Goal: Navigation & Orientation: Find specific page/section

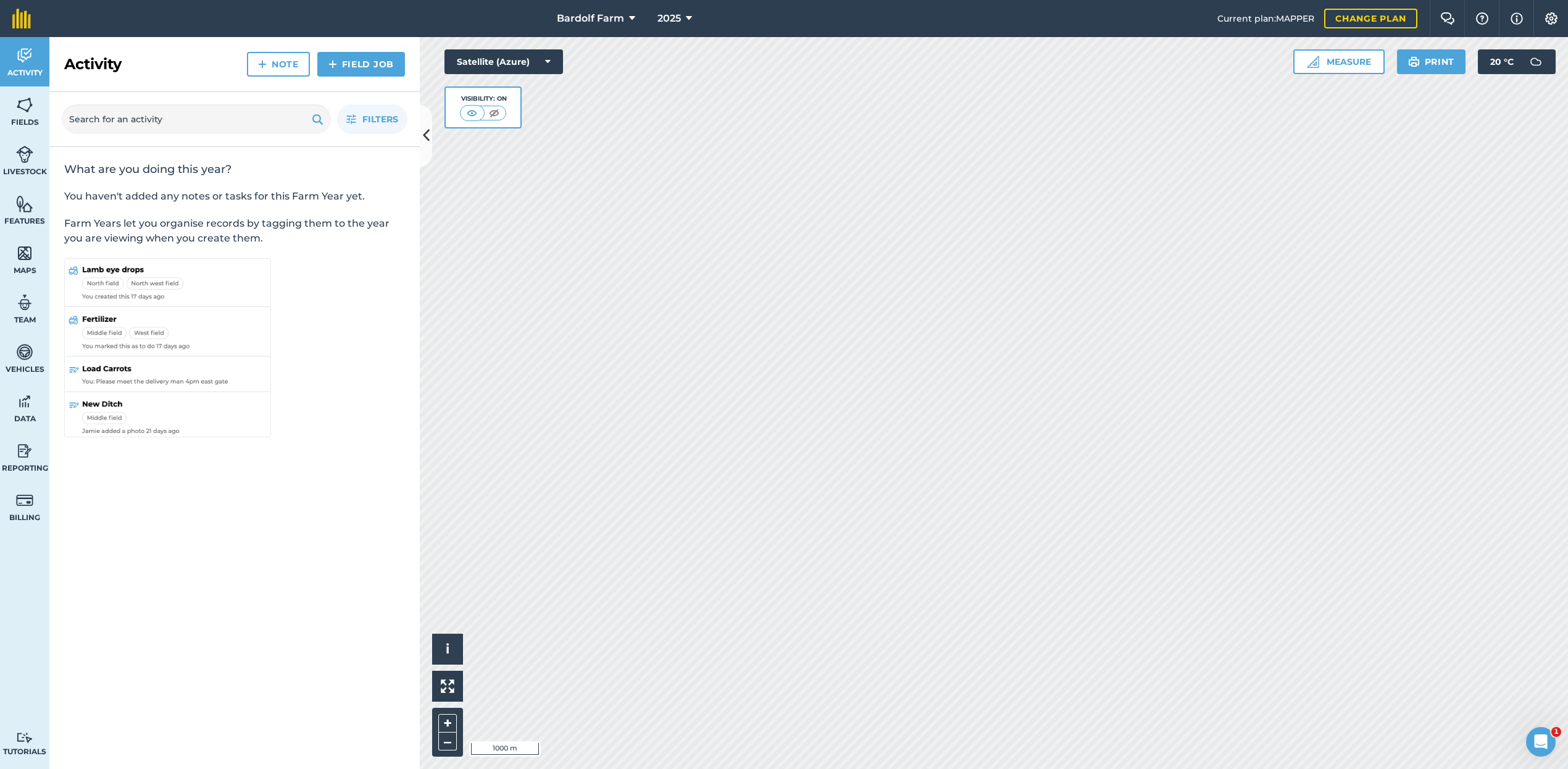
click at [629, 18] on icon at bounding box center [632, 18] width 6 height 15
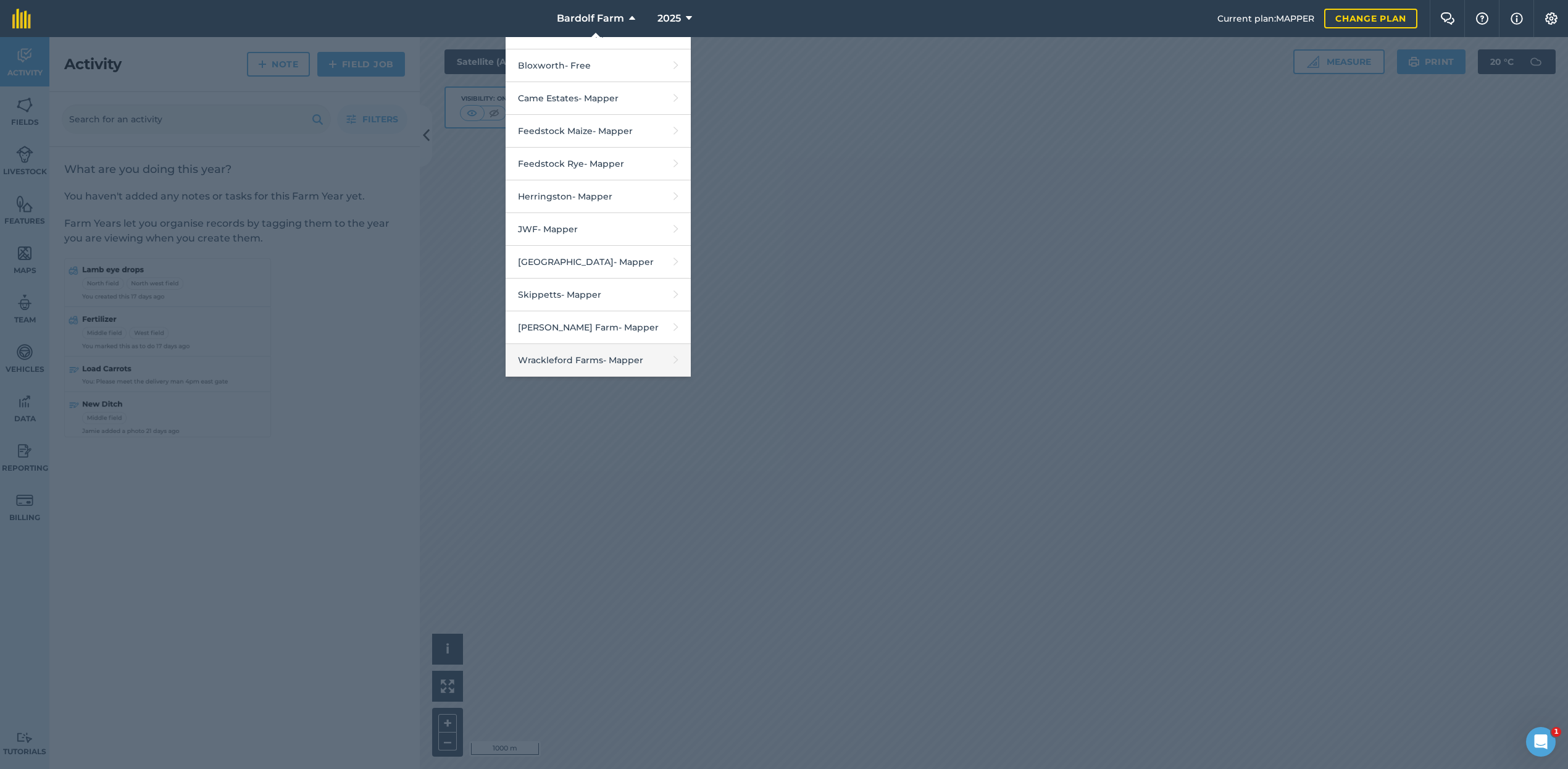
scroll to position [121, 0]
click at [600, 356] on link "Wrackleford Farms - Mapper" at bounding box center [598, 360] width 185 height 33
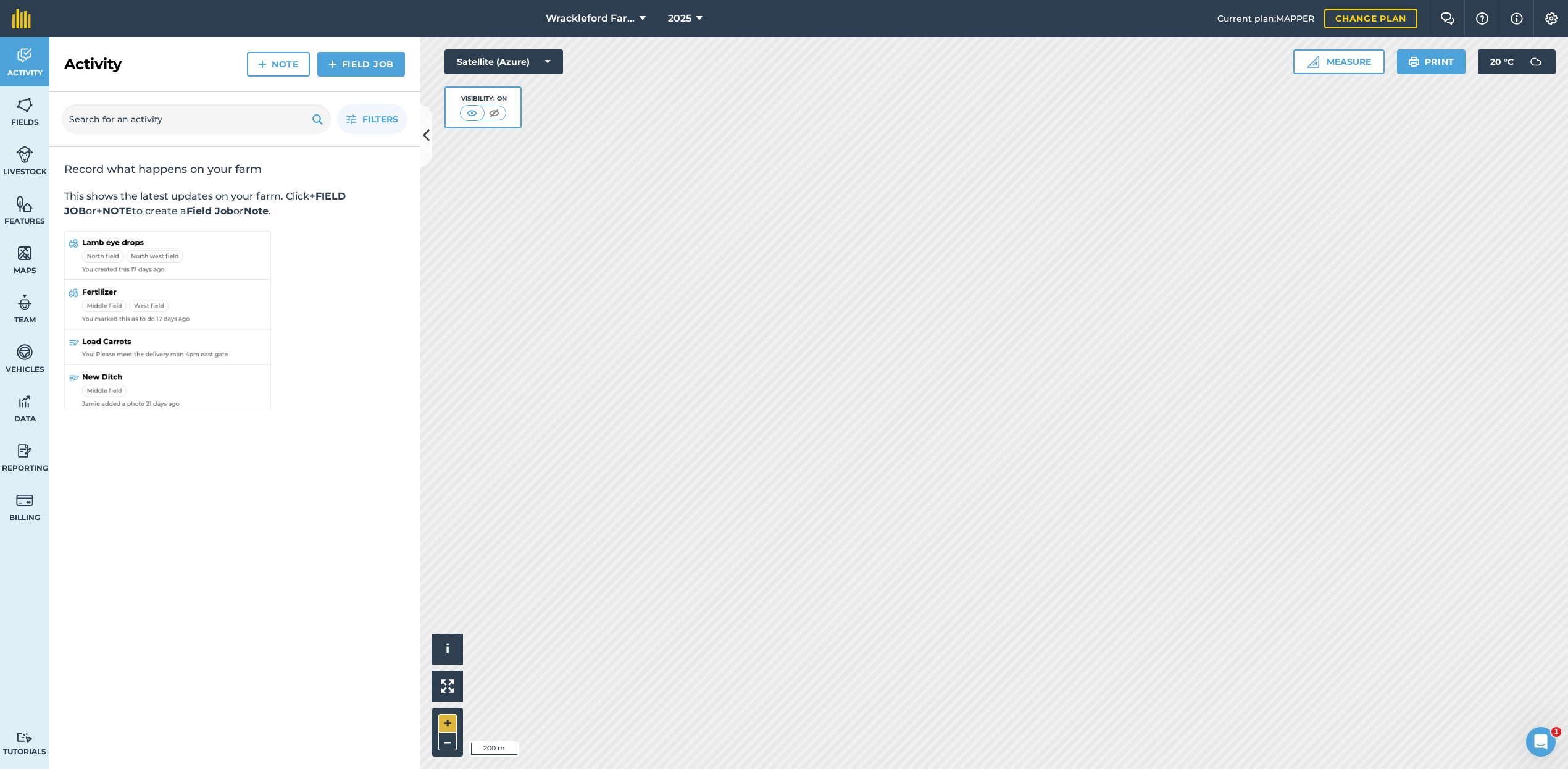
click at [450, 721] on button "+" at bounding box center [448, 723] width 18 height 18
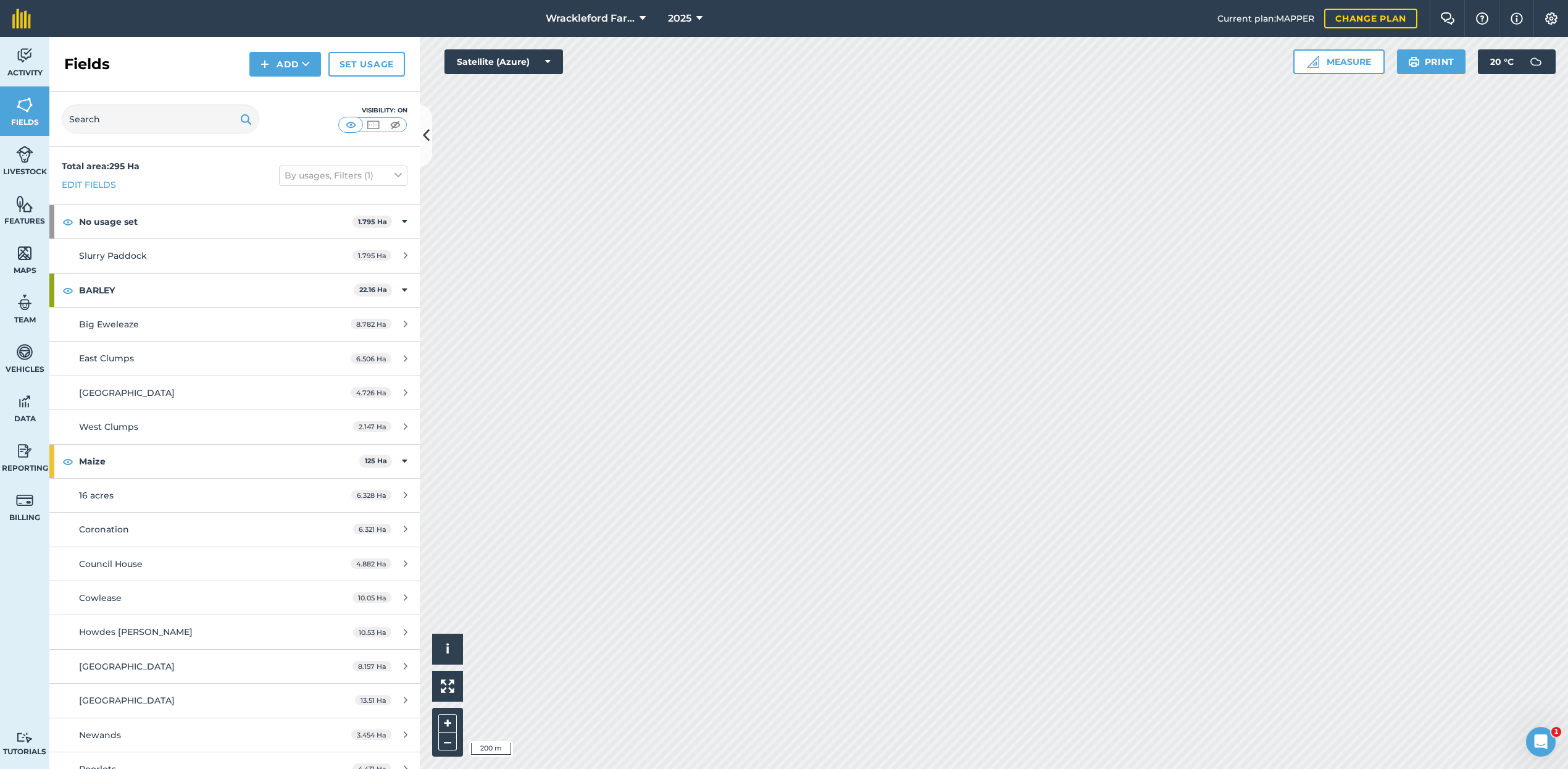
click at [231, 711] on link "Middle Hills 13.51 Ha" at bounding box center [234, 700] width 370 height 33
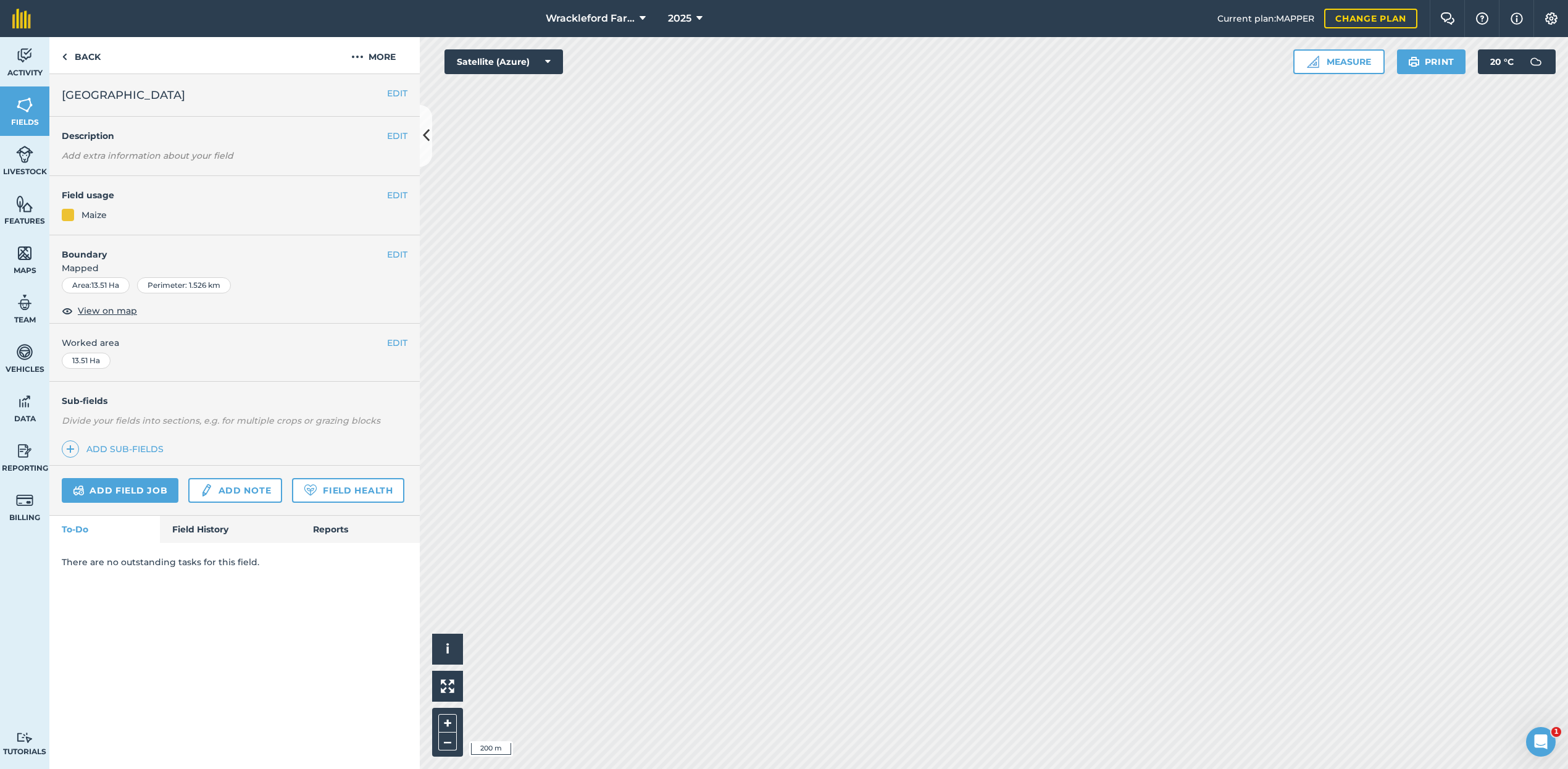
drag, startPoint x: 227, startPoint y: 629, endPoint x: 31, endPoint y: 132, distance: 534.3
click at [31, 132] on link "Fields" at bounding box center [25, 111] width 49 height 49
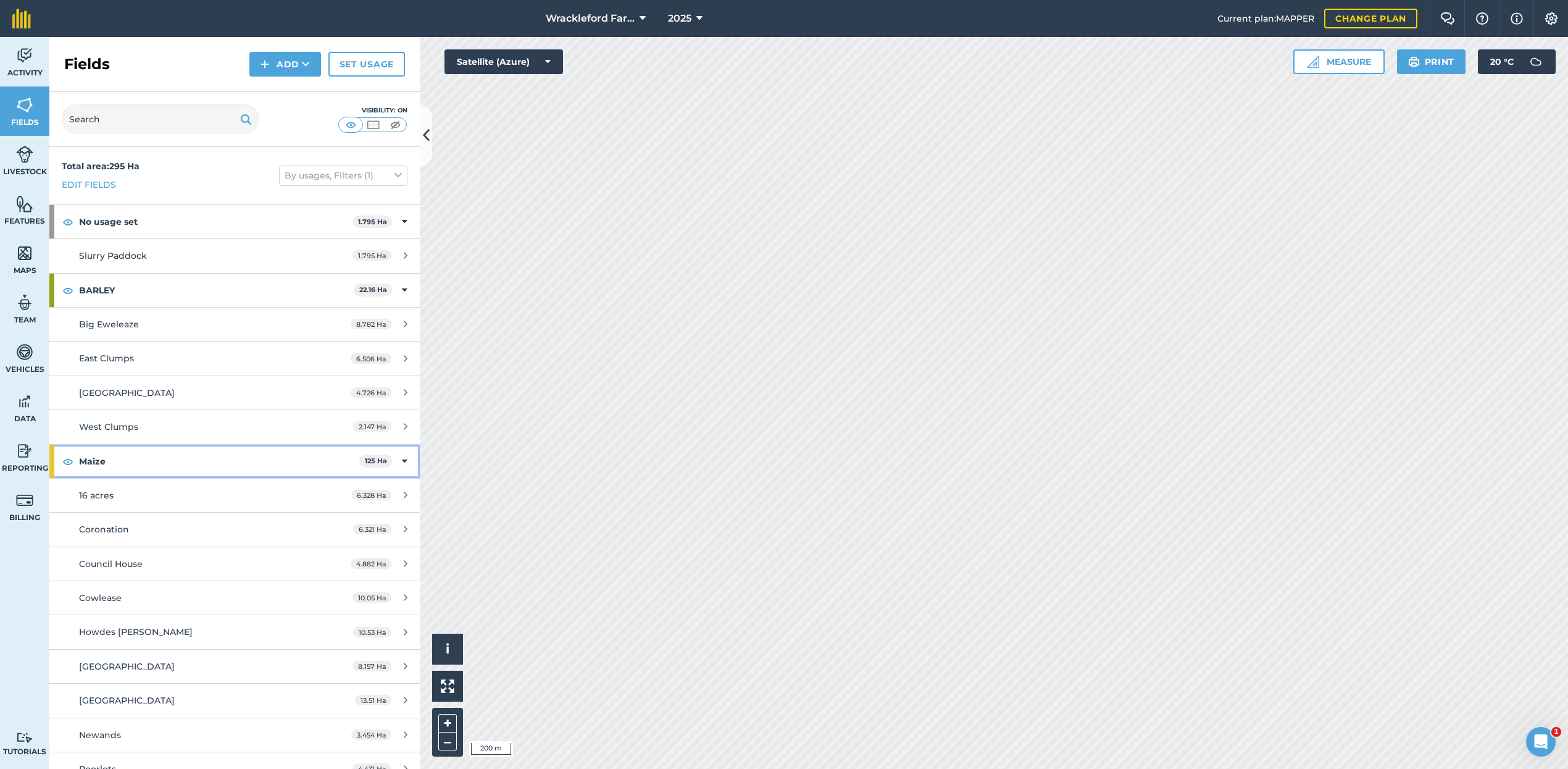
click at [73, 460] on img at bounding box center [68, 461] width 11 height 15
click at [70, 288] on img at bounding box center [68, 290] width 11 height 15
click at [69, 221] on img at bounding box center [68, 221] width 11 height 15
click at [68, 456] on img at bounding box center [68, 461] width 11 height 15
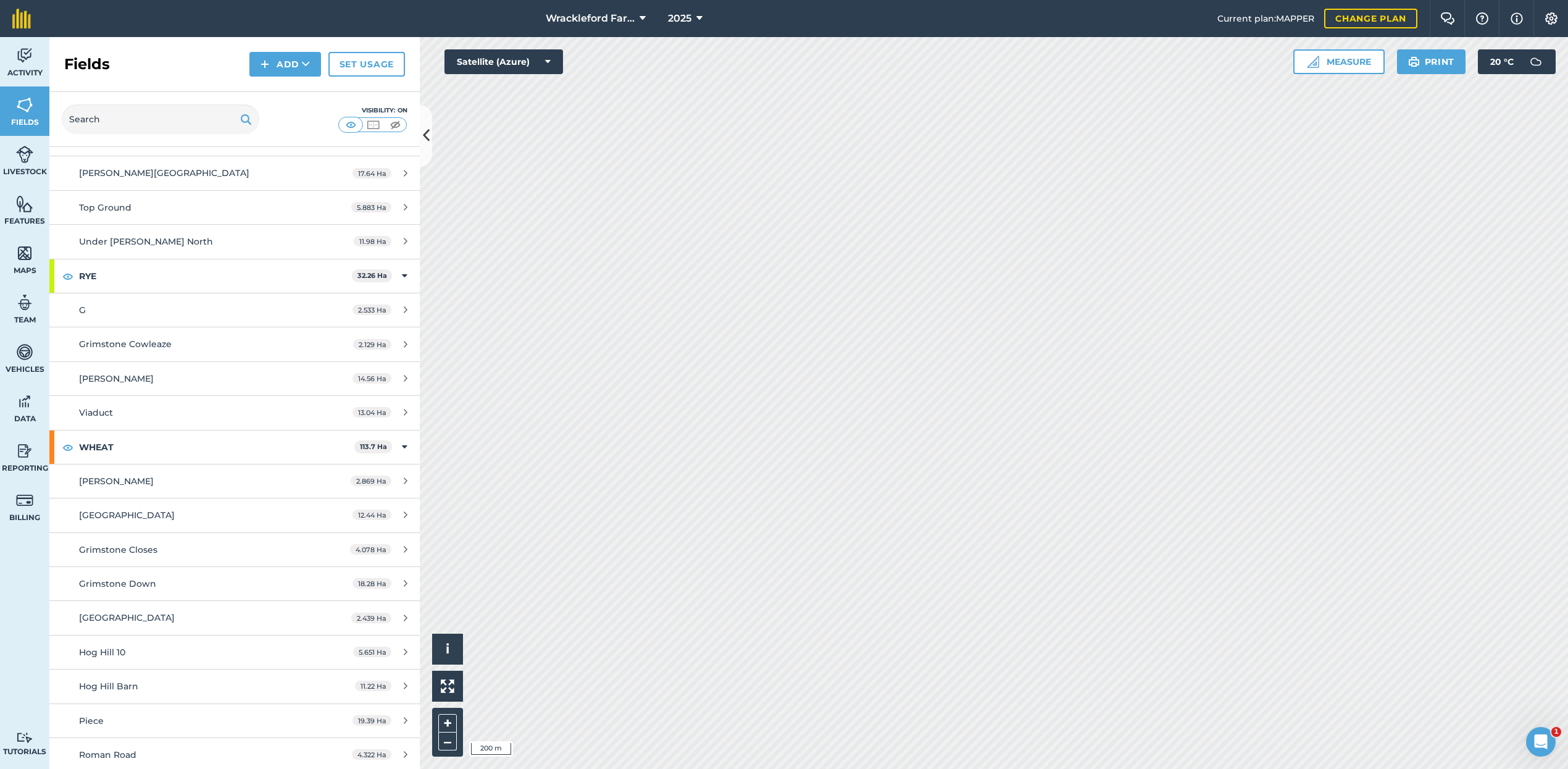
scroll to position [779, 0]
click at [70, 442] on img at bounding box center [68, 449] width 11 height 15
click at [71, 270] on img at bounding box center [68, 277] width 11 height 15
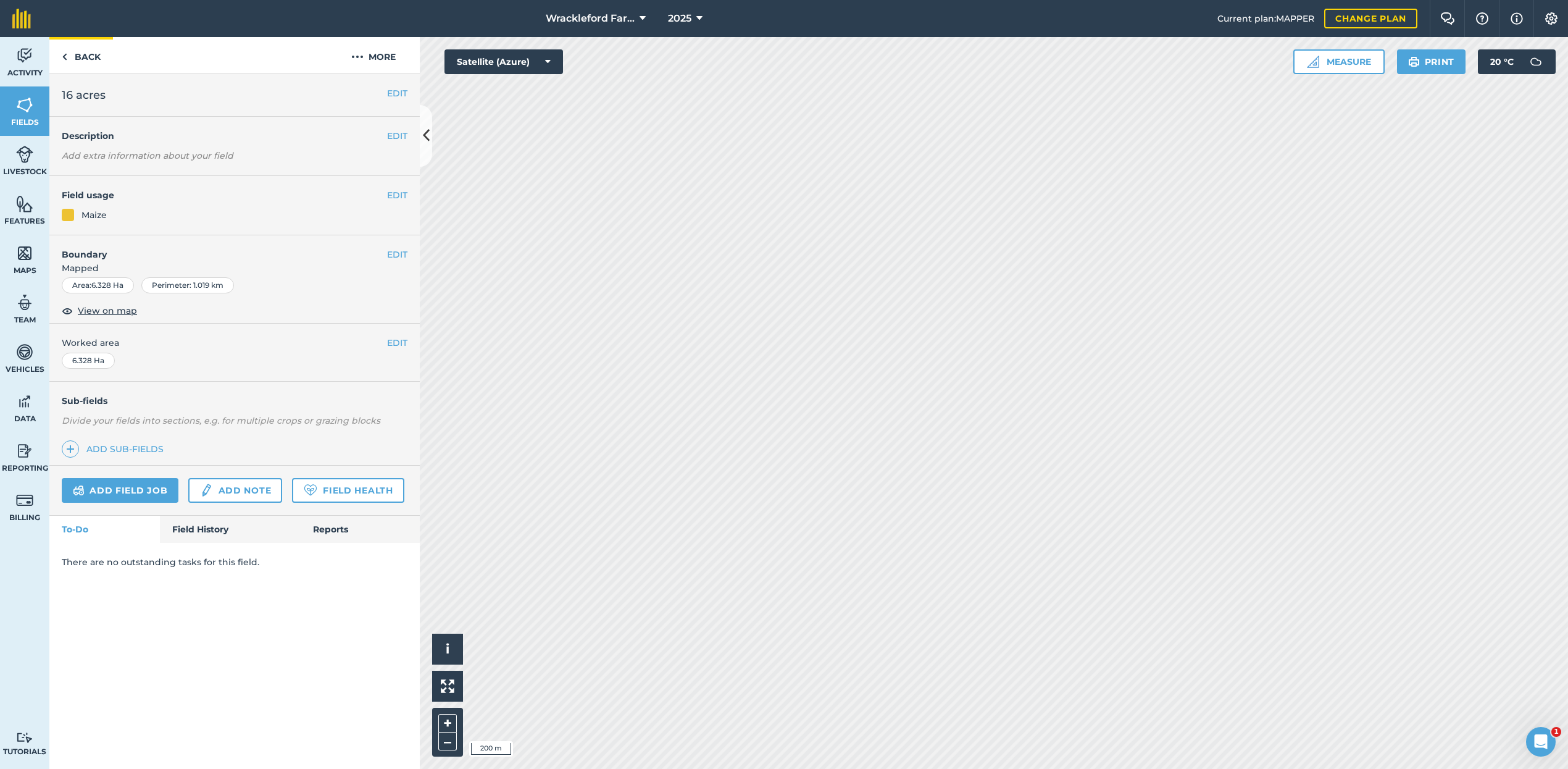
drag, startPoint x: 430, startPoint y: 6, endPoint x: 79, endPoint y: 48, distance: 353.5
click at [79, 48] on link "Back" at bounding box center [81, 55] width 64 height 36
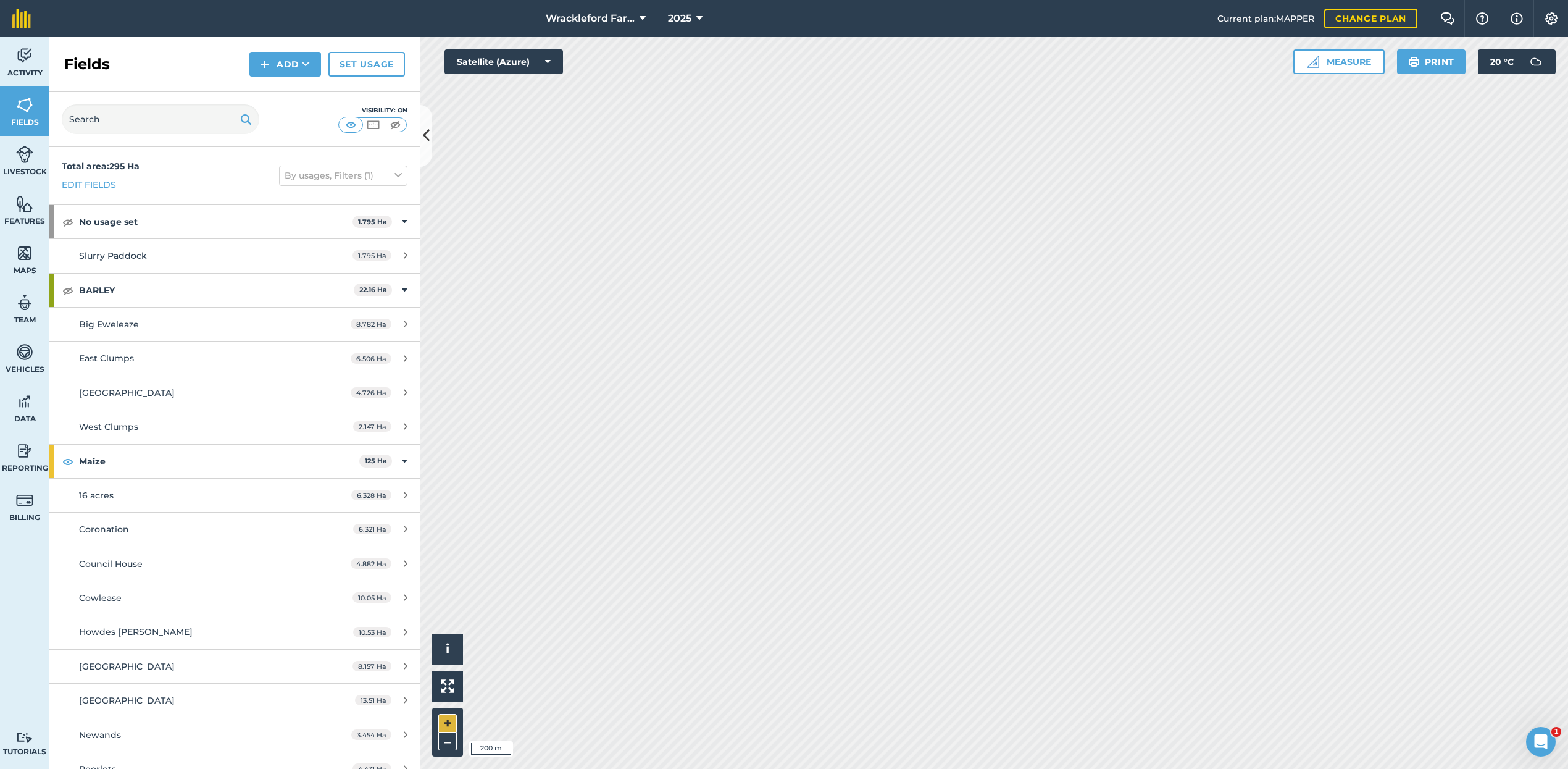
click at [448, 724] on button "+" at bounding box center [448, 723] width 18 height 18
